Goal: Complete application form

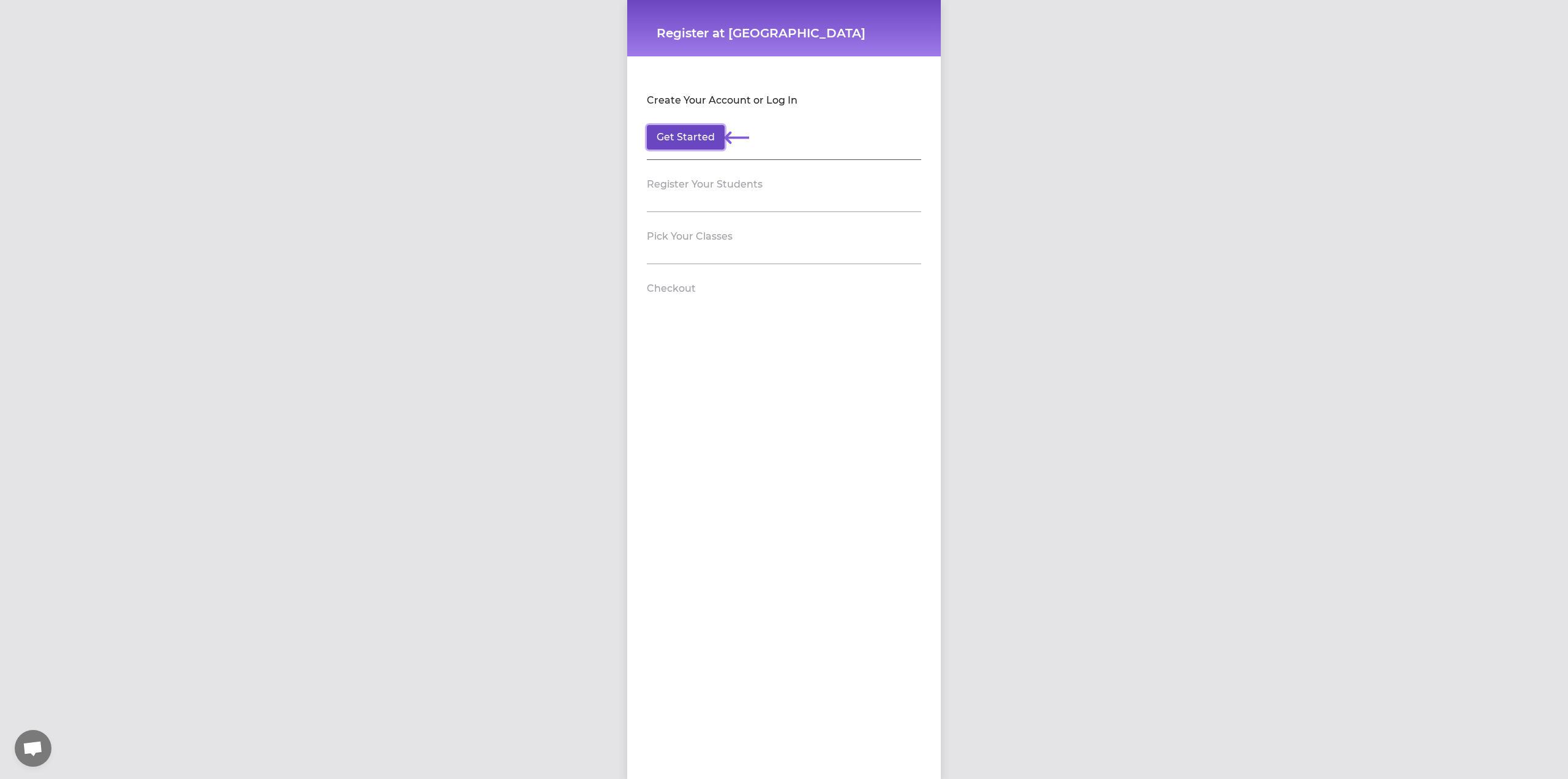
click at [676, 131] on button "Get Started" at bounding box center [686, 137] width 78 height 24
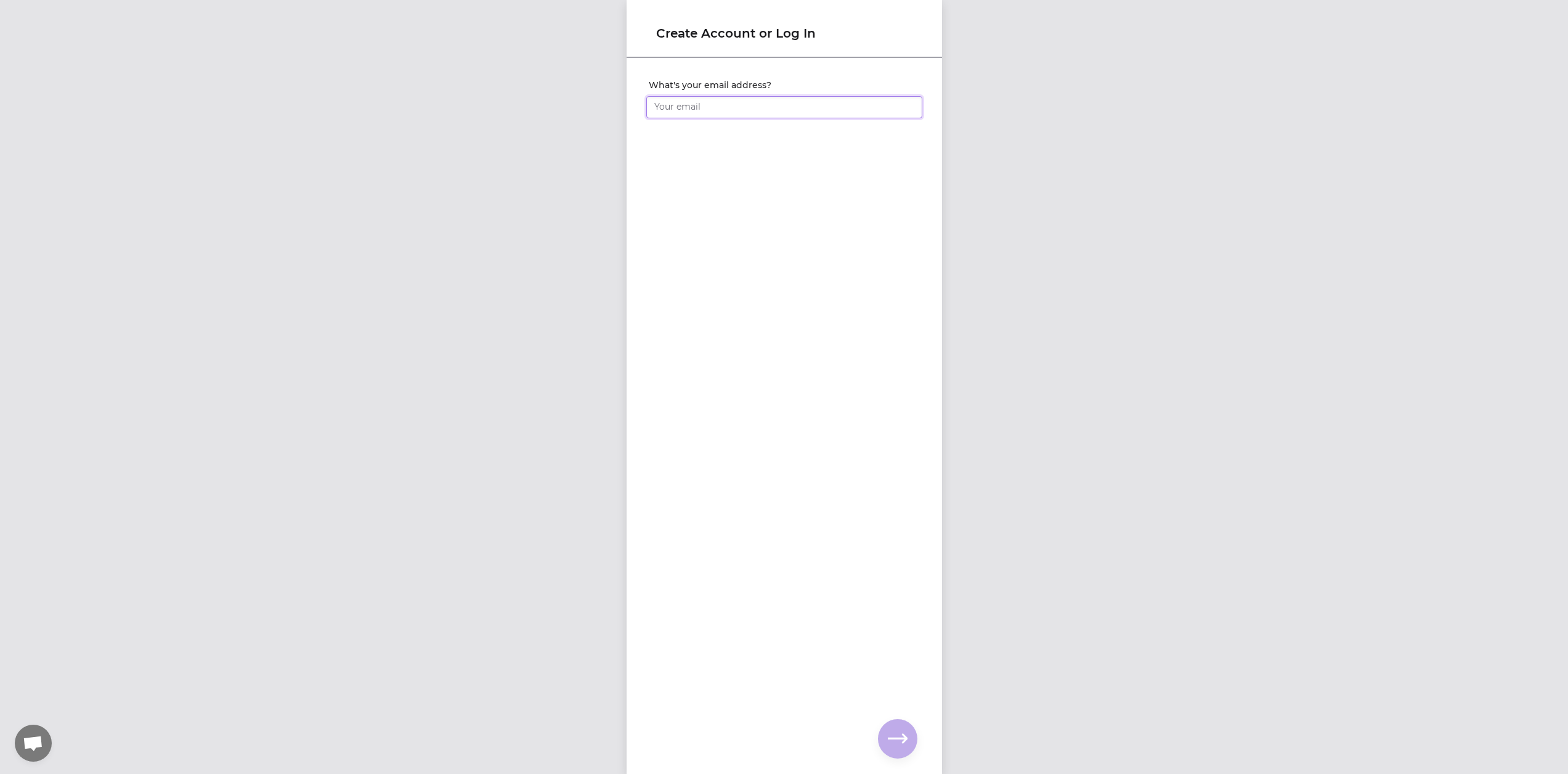
click at [721, 110] on input "What's your email address?" at bounding box center [784, 107] width 276 height 23
type input "[EMAIL_ADDRESS][DOMAIN_NAME]"
click at [907, 739] on icon "button" at bounding box center [898, 739] width 20 height 20
click at [733, 101] on input "What's your full name?" at bounding box center [784, 107] width 276 height 23
type input "[PERSON_NAME]"
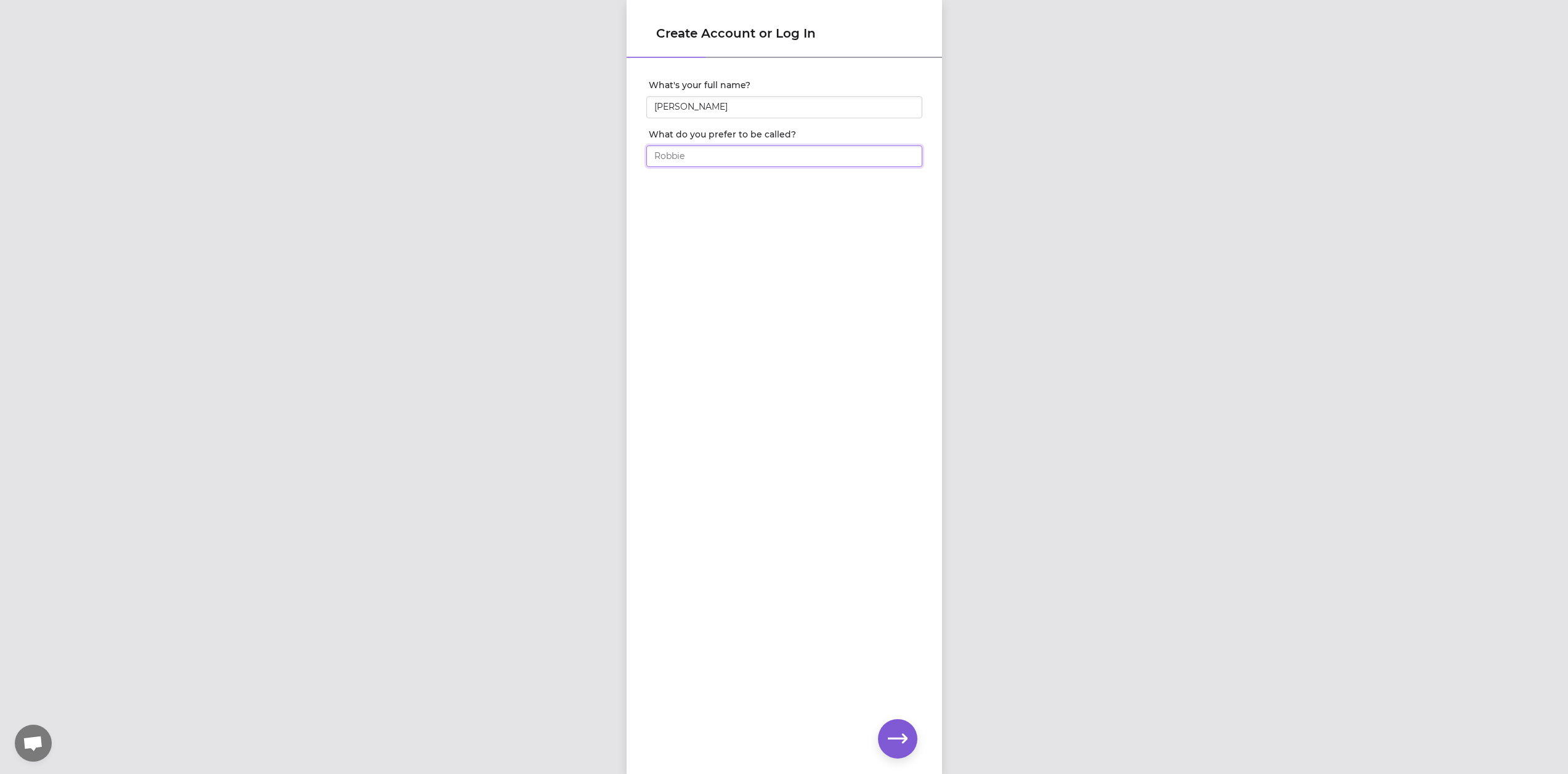
click at [734, 158] on input "What do you prefer to be called?" at bounding box center [784, 156] width 276 height 23
type input "[PERSON_NAME]"
click at [908, 731] on button "button" at bounding box center [898, 739] width 39 height 39
click at [784, 100] on input "What's your phone number?" at bounding box center [784, 107] width 276 height 23
type input "[PHONE_NUMBER]"
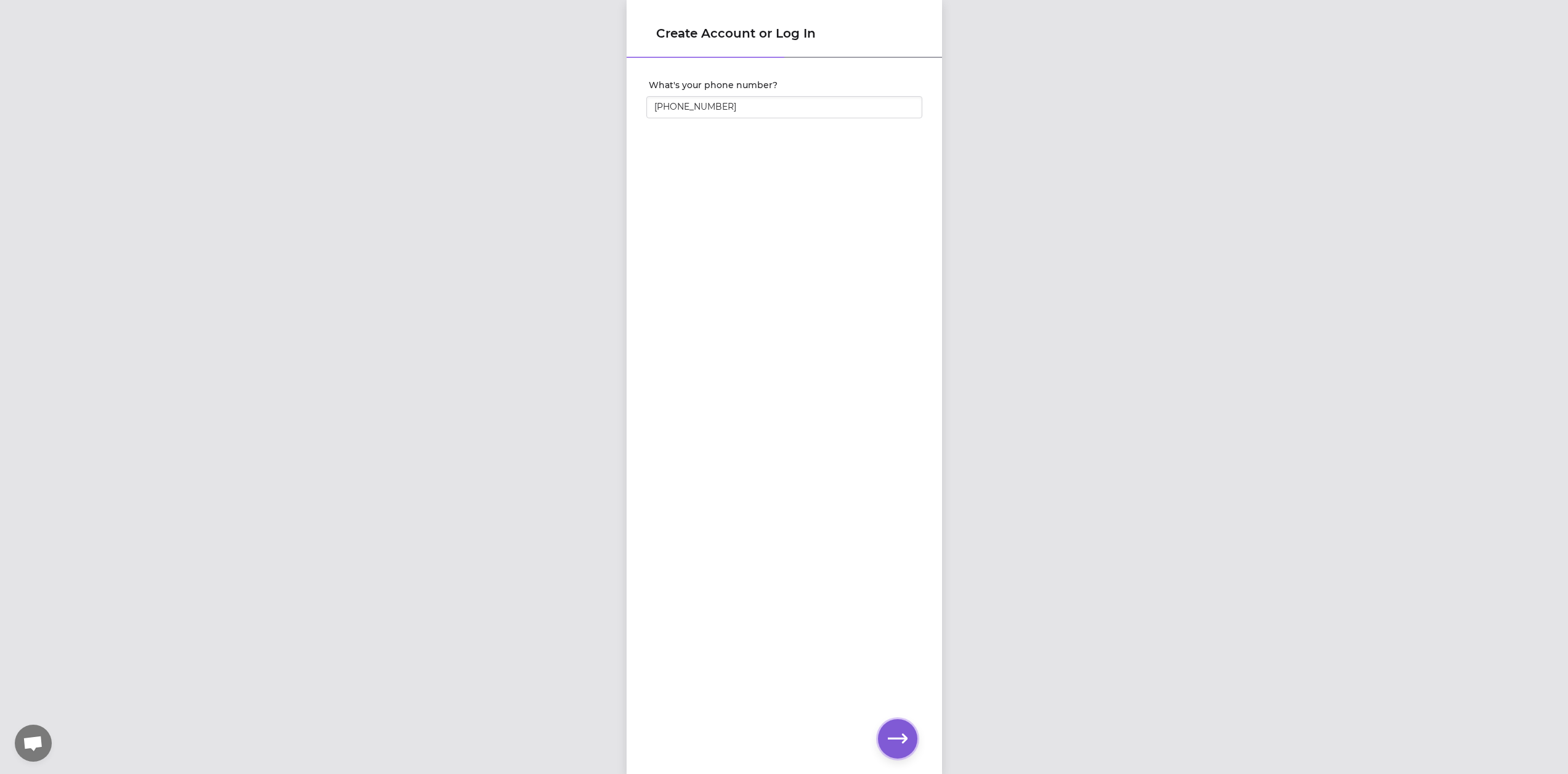
click at [908, 740] on button "button" at bounding box center [898, 739] width 39 height 39
click at [910, 735] on button "button" at bounding box center [898, 739] width 39 height 39
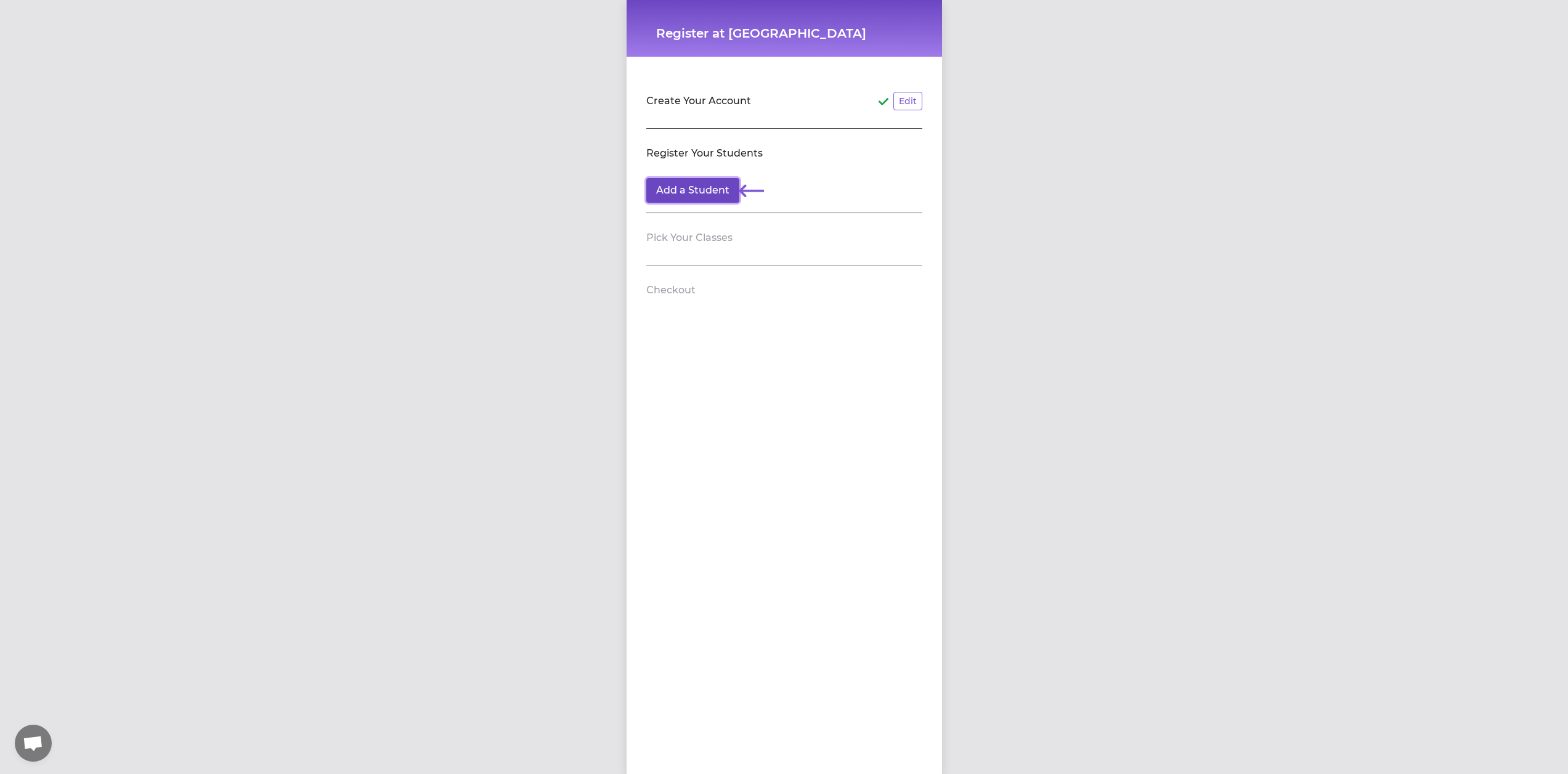
click at [680, 190] on button "Add a Student" at bounding box center [693, 190] width 93 height 25
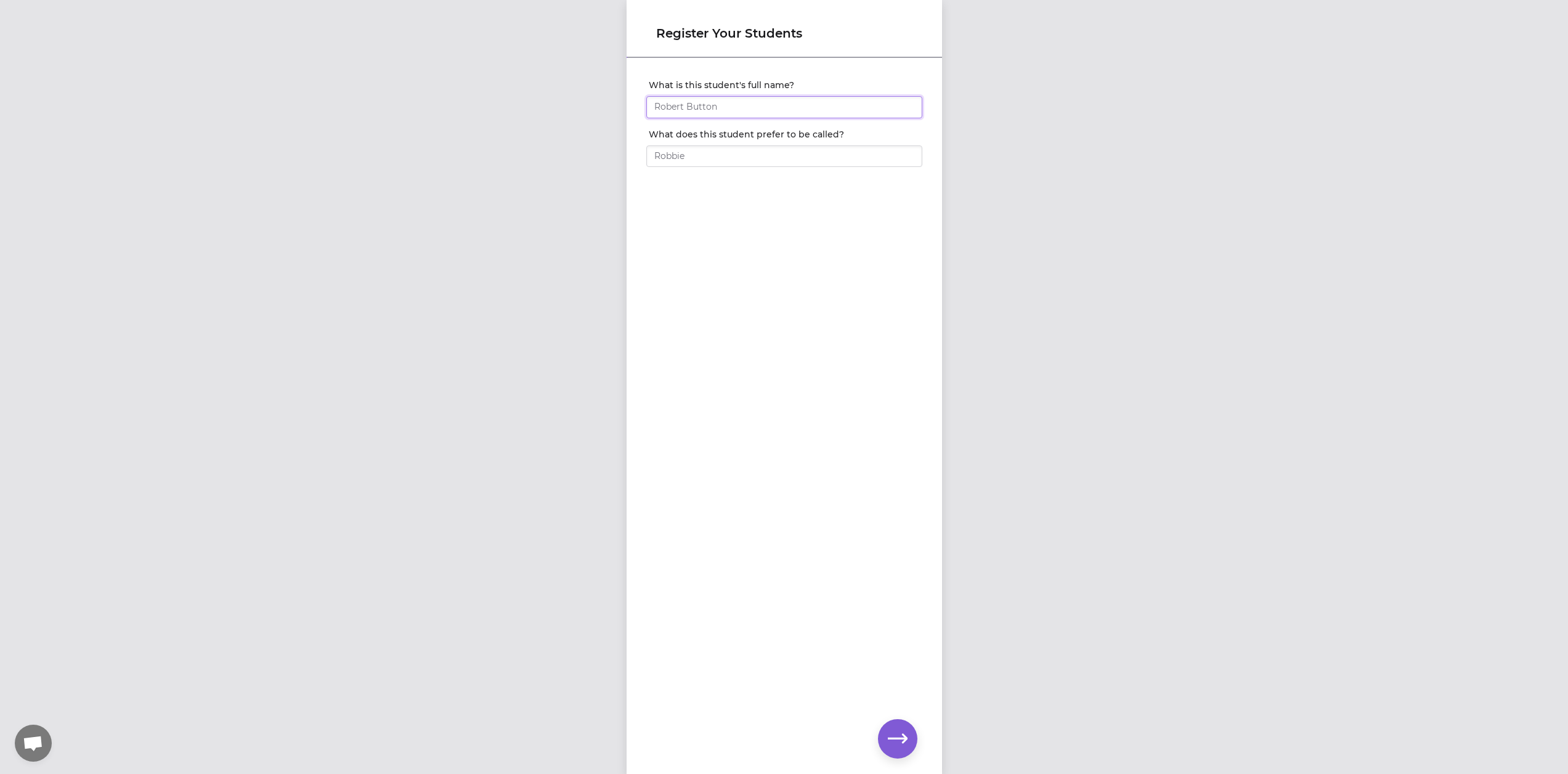
click at [680, 107] on input "What is this student's full name?" at bounding box center [784, 107] width 276 height 23
type input "[PERSON_NAME]"
click at [906, 736] on icon "button" at bounding box center [898, 738] width 20 height 9
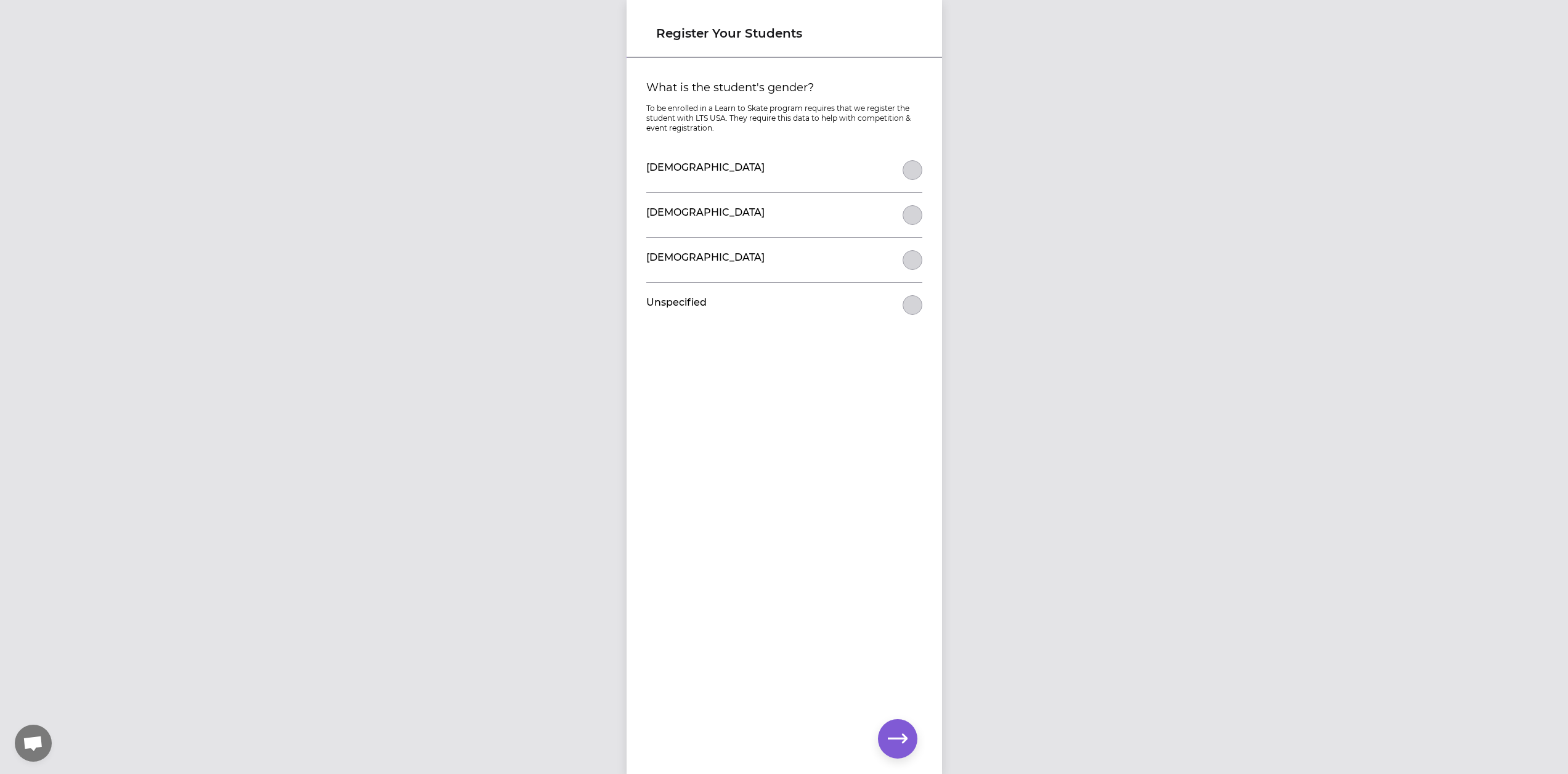
click at [696, 210] on div "[DEMOGRAPHIC_DATA]" at bounding box center [784, 214] width 276 height 44
click at [910, 180] on button "What is the student's gender?" at bounding box center [913, 170] width 20 height 20
click at [893, 738] on icon "button" at bounding box center [898, 738] width 20 height 9
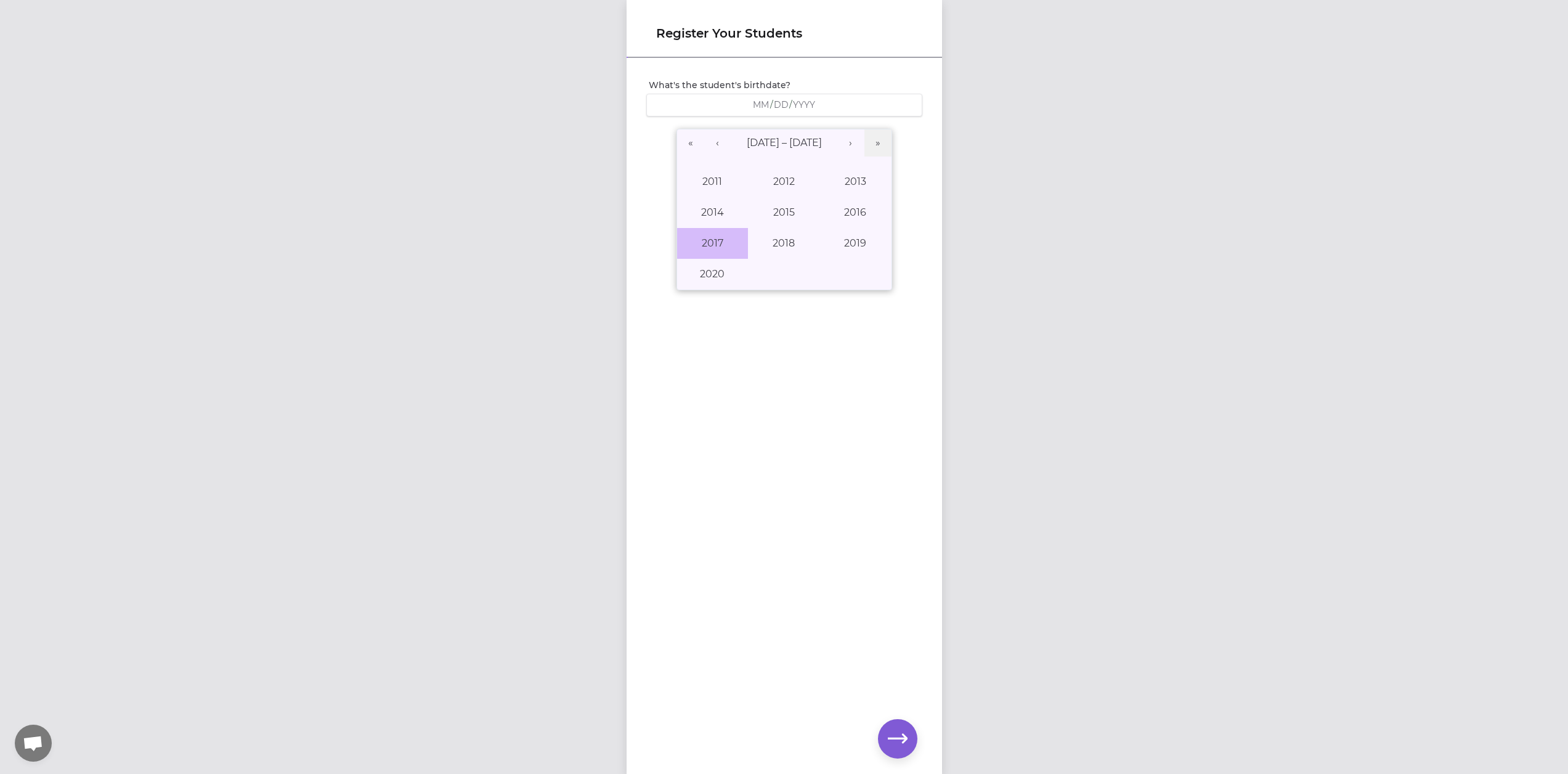
click at [698, 246] on button "2017" at bounding box center [712, 243] width 72 height 30
click at [719, 212] on button "April" at bounding box center [712, 212] width 72 height 30
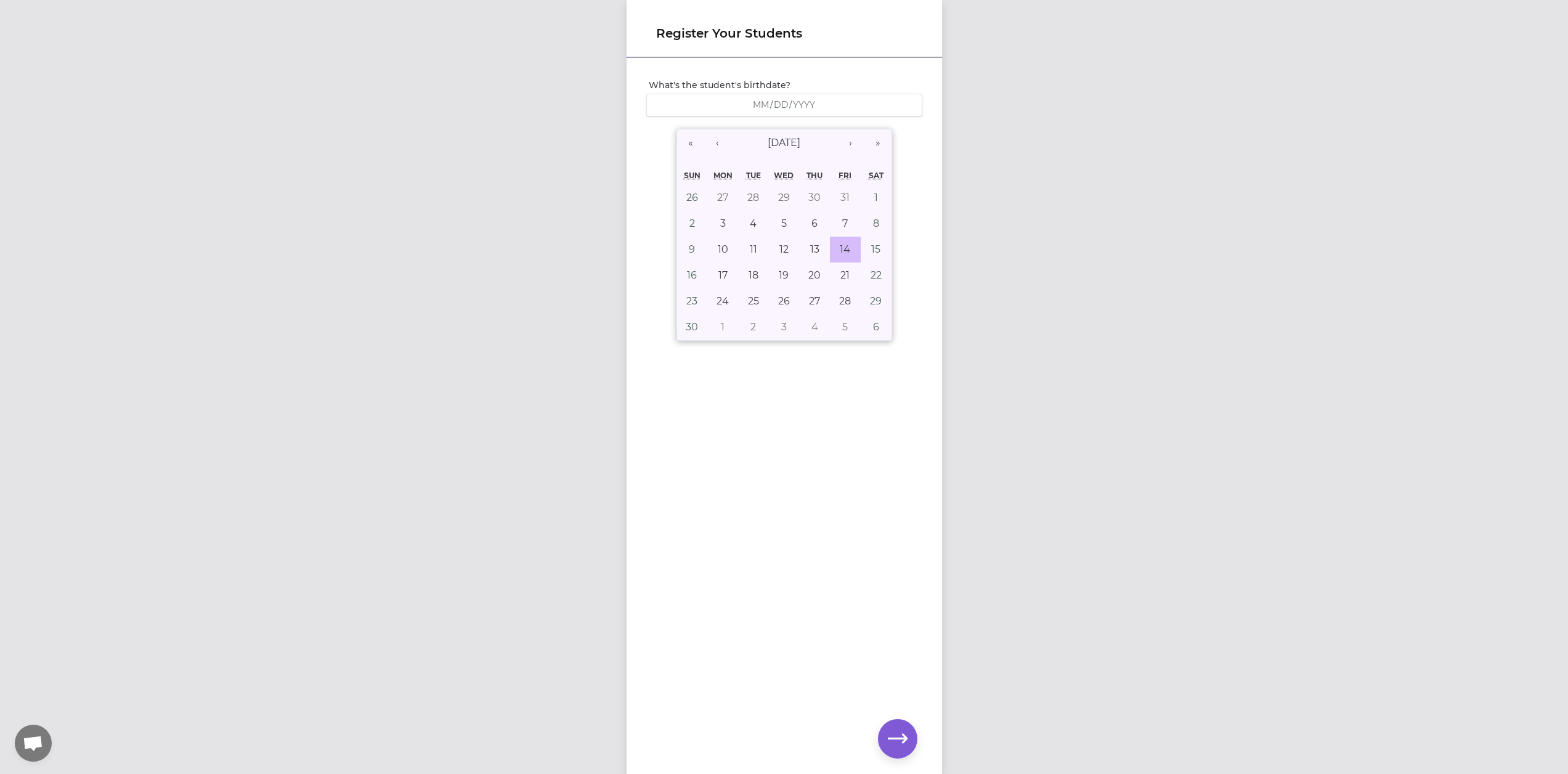
click at [841, 251] on abbr "14" at bounding box center [845, 249] width 11 height 12
type input "[DATE]"
type input "4"
type input "14"
type input "2017"
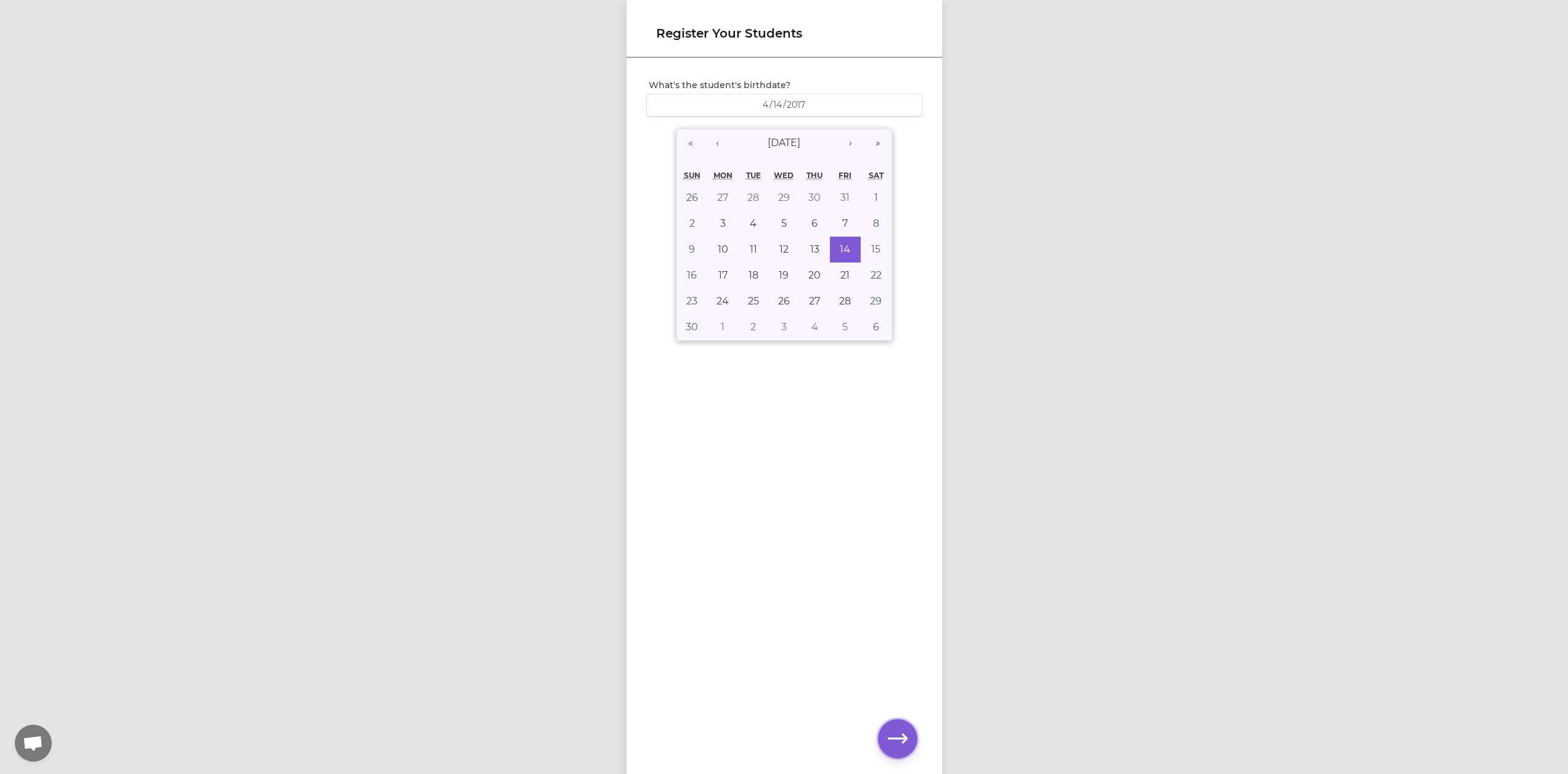
click at [902, 739] on icon "button" at bounding box center [898, 738] width 20 height 9
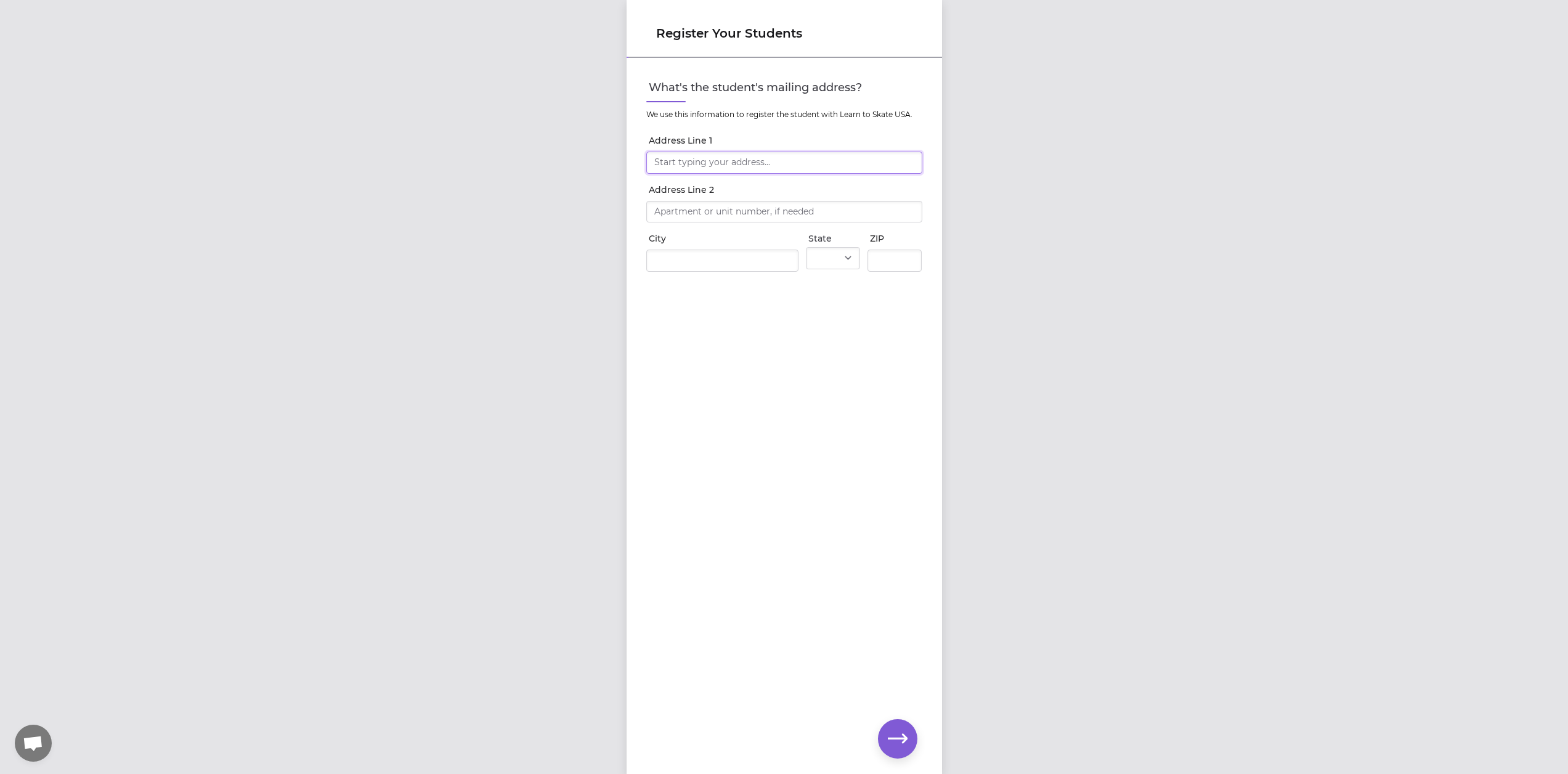
click at [758, 158] on input "Address Line 1" at bounding box center [784, 162] width 276 height 23
type input "[STREET_ADDRESS]"
type input "Post Falls"
select select "ID"
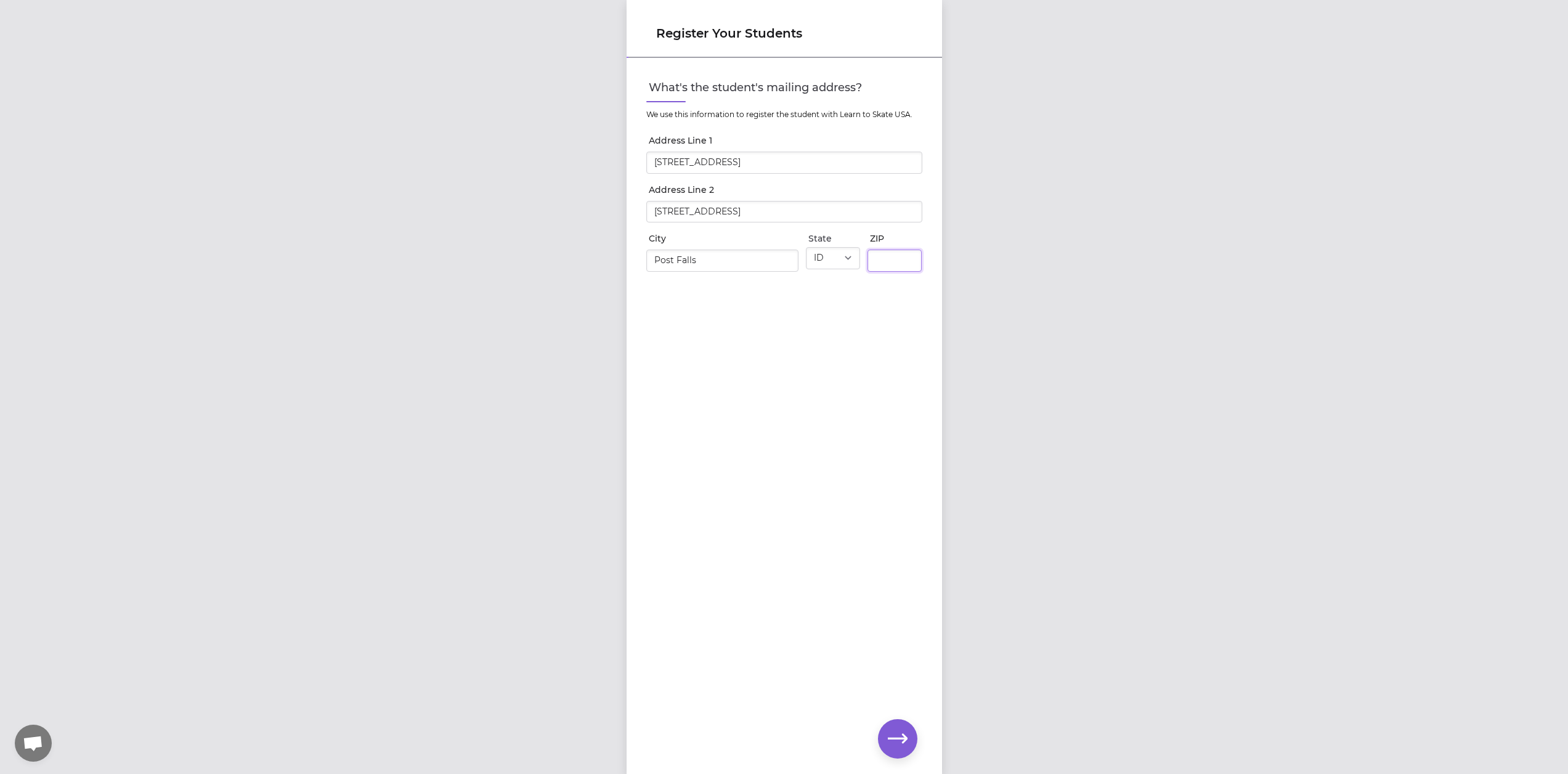
type input "83854"
click at [906, 734] on icon "button" at bounding box center [898, 739] width 20 height 20
click at [908, 148] on button "Does this skater need rental skates?" at bounding box center [913, 150] width 20 height 20
click at [905, 734] on icon "button" at bounding box center [898, 739] width 20 height 20
click at [704, 106] on select "Select a type Youth Figure Men's Figure Women's Figure Men's Hockey Women's Hoc…" at bounding box center [784, 104] width 276 height 23
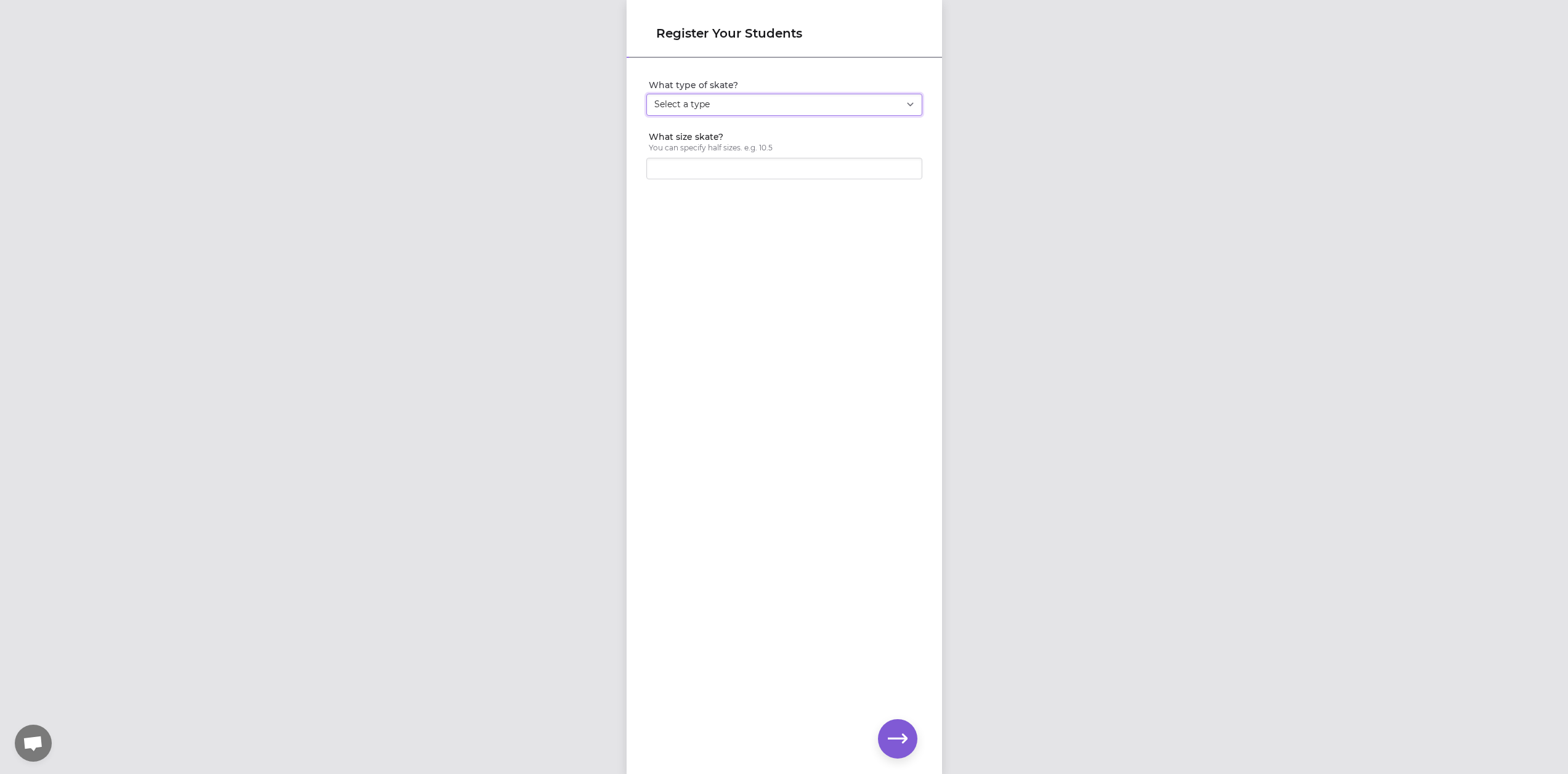
select select "youth_hockey"
click at [646, 93] on select "Select a type Youth Figure Men's Figure Women's Figure Men's Hockey Women's Hoc…" at bounding box center [784, 104] width 276 height 23
click at [766, 168] on input "What size skate?" at bounding box center [784, 169] width 276 height 23
click at [765, 168] on input "3.5" at bounding box center [784, 169] width 276 height 23
type input "3.5"
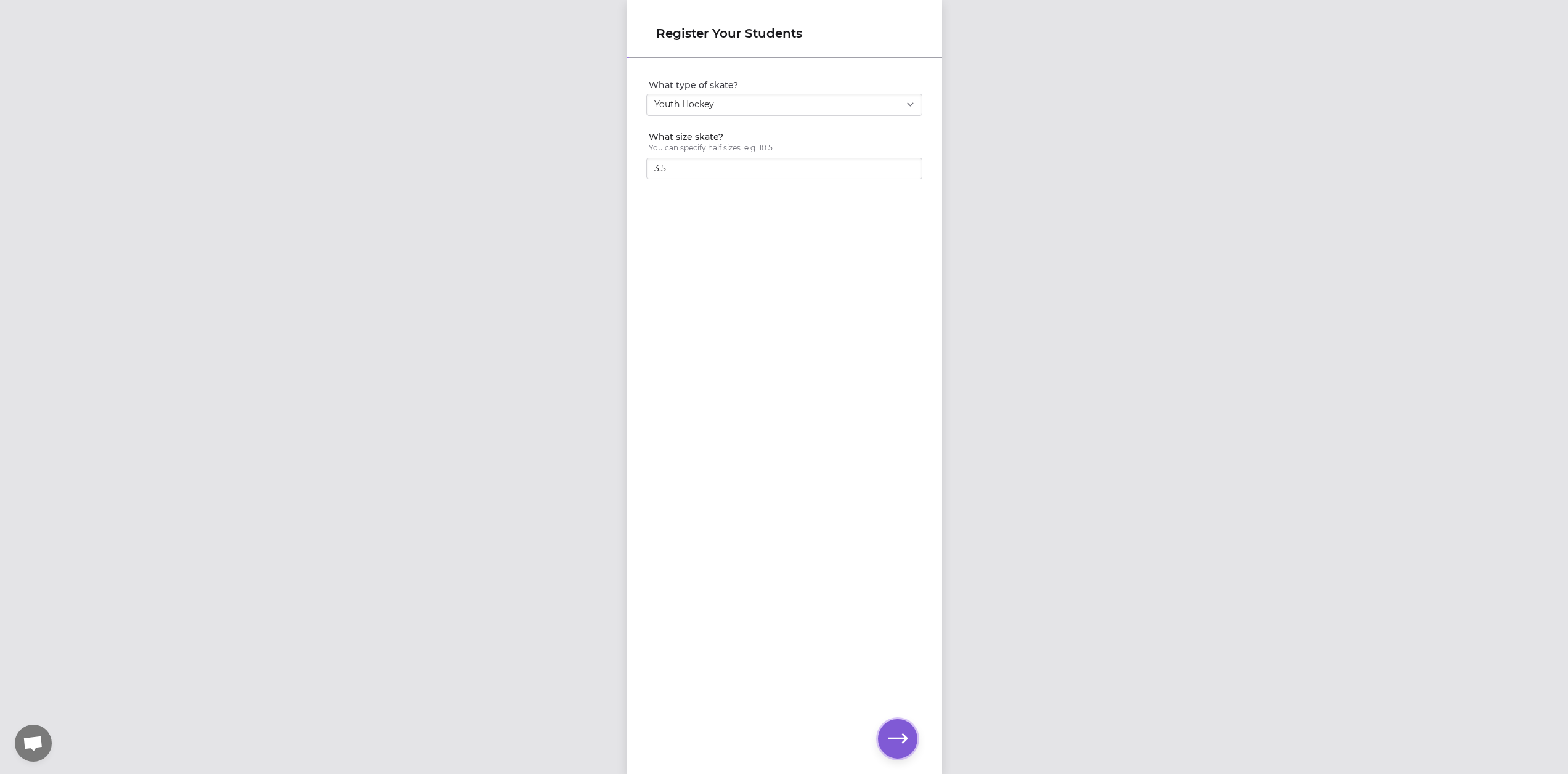
click at [899, 737] on icon "button" at bounding box center [898, 739] width 20 height 20
click at [908, 188] on button "Does this skater have a valid LTS or USFSA number?" at bounding box center [913, 178] width 20 height 20
click at [905, 736] on icon "button" at bounding box center [898, 738] width 20 height 9
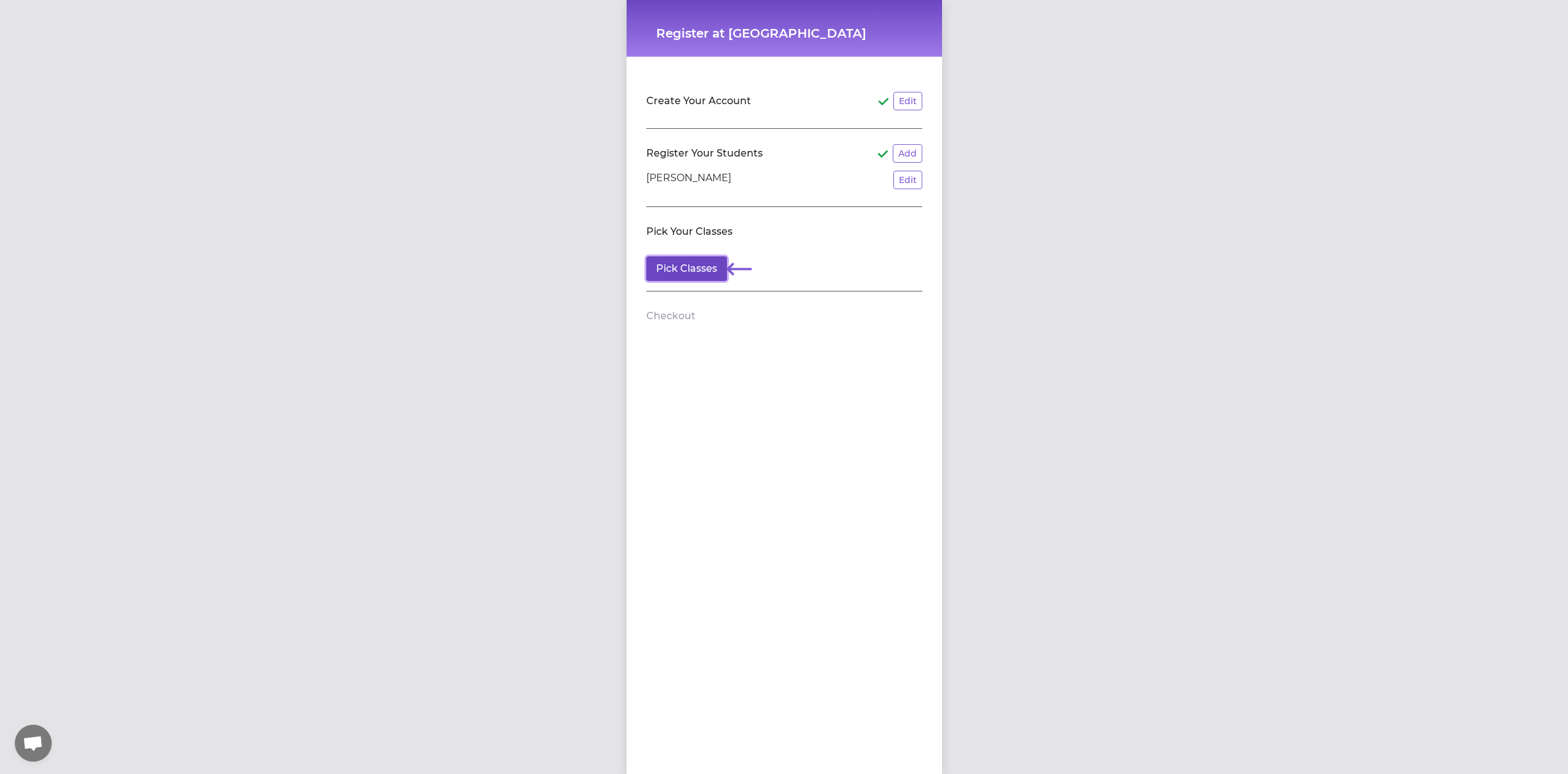
click at [695, 268] on button "Pick Classes" at bounding box center [687, 268] width 81 height 25
